Goal: Check status: Check status

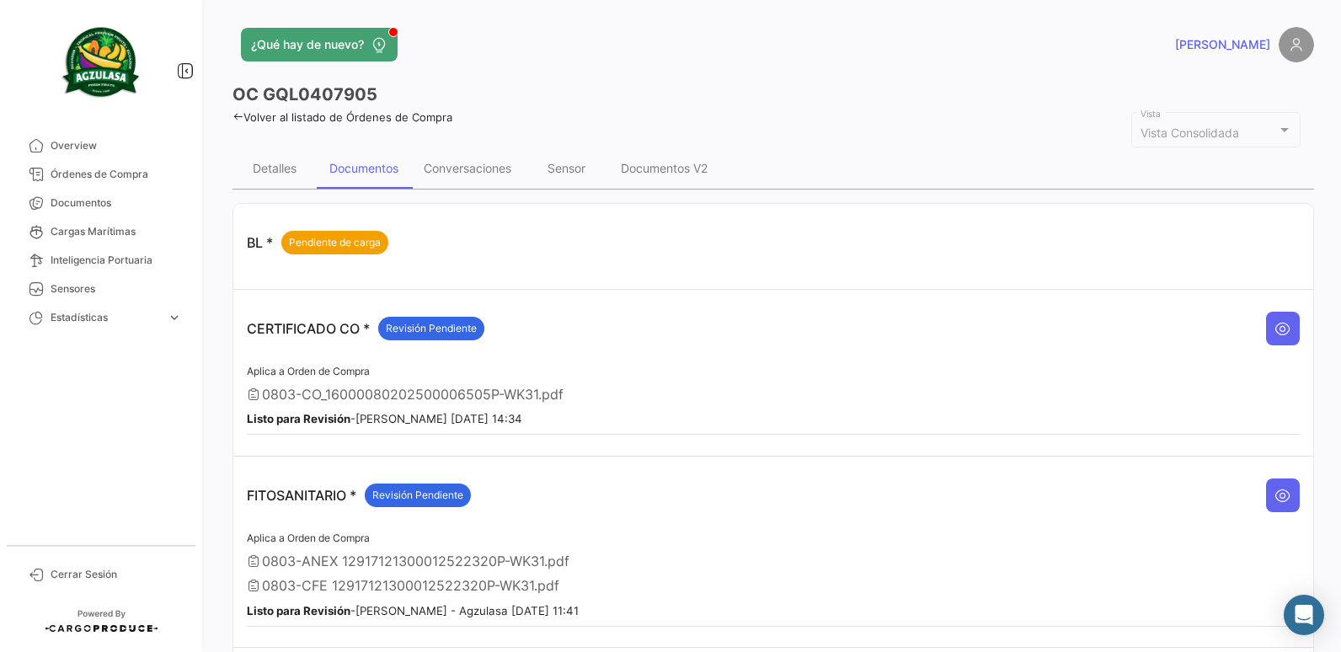
click at [238, 115] on icon at bounding box center [238, 116] width 11 height 11
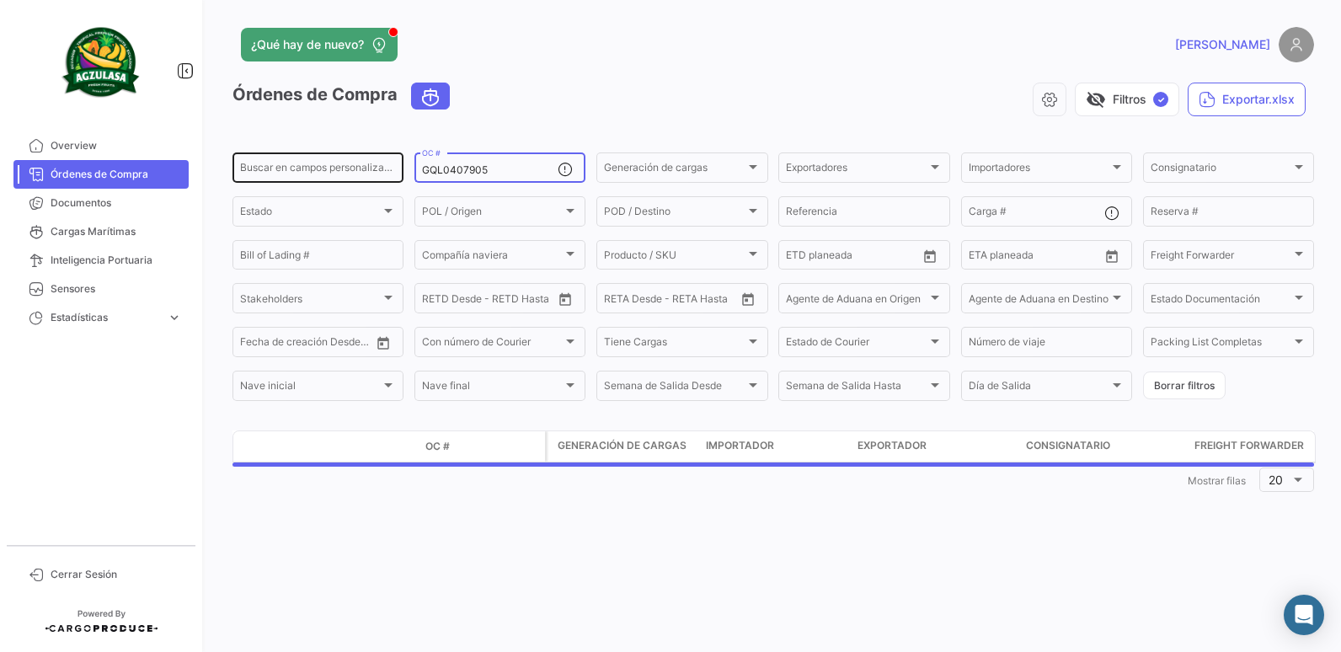
drag, startPoint x: 488, startPoint y: 166, endPoint x: 388, endPoint y: 162, distance: 100.4
click at [0, 0] on div "Buscar en [PERSON_NAME] personalizados... GQL0407905 OC # Generación [PERSON_NA…" at bounding box center [0, 0] width 0 height 0
paste input "257287073"
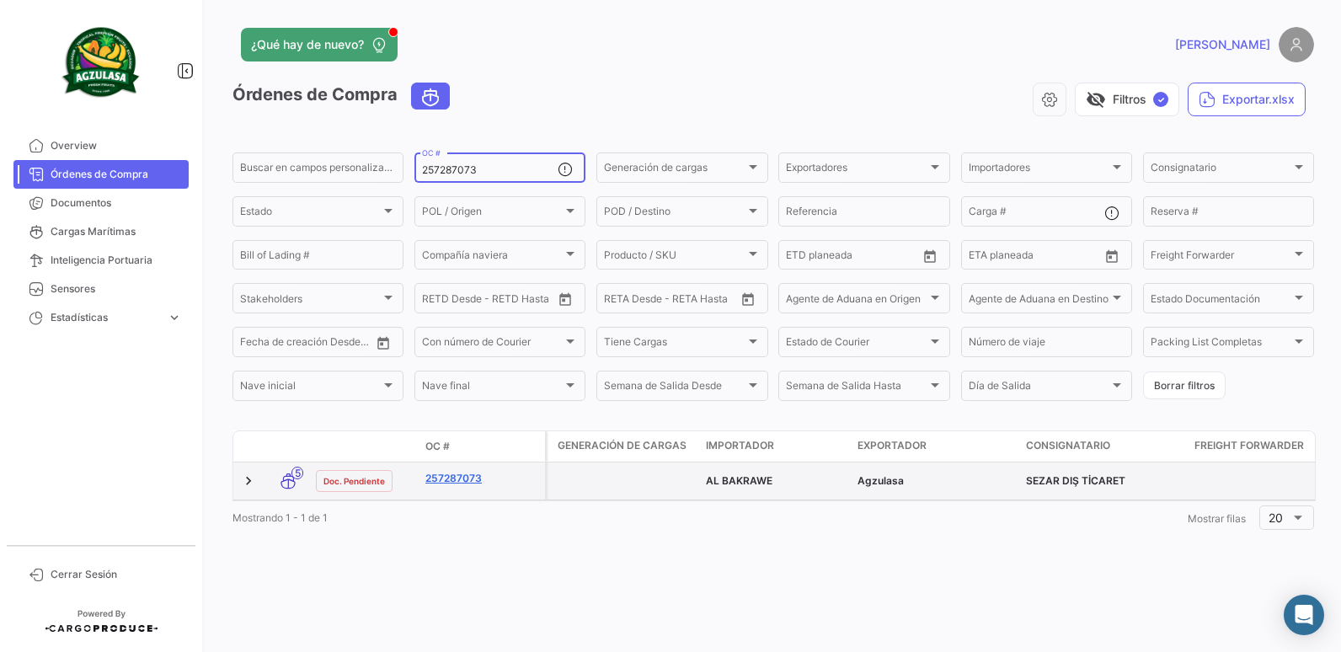
type input "257287073"
click at [477, 481] on link "257287073" at bounding box center [481, 478] width 113 height 15
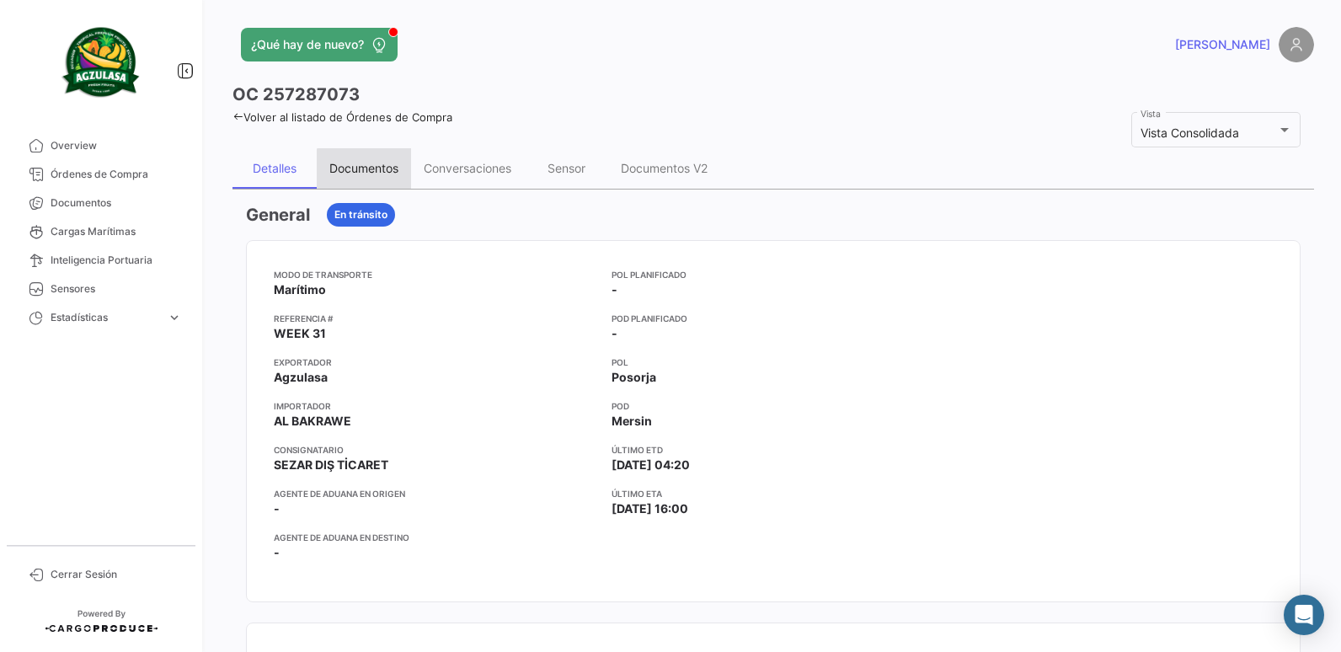
click at [379, 170] on div "Documentos" at bounding box center [363, 168] width 69 height 14
